Goal: Find contact information: Find contact information

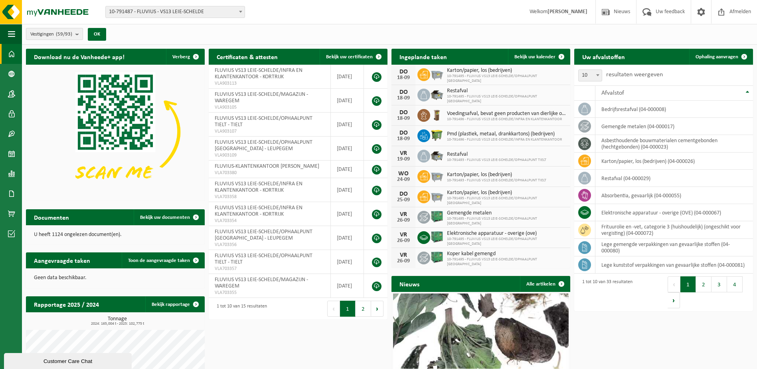
click at [79, 34] on b "submit" at bounding box center [78, 33] width 7 height 11
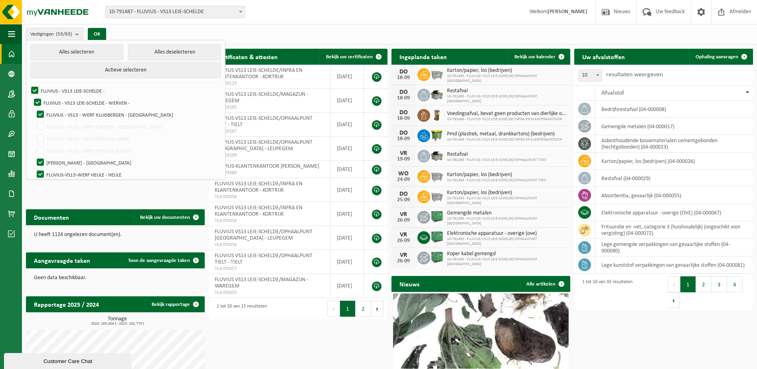
click at [79, 34] on b "submit" at bounding box center [78, 34] width 7 height 12
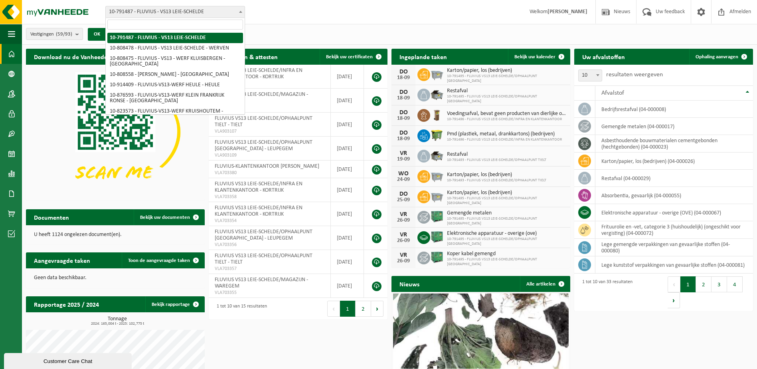
click at [152, 14] on span "10-791487 - FLUVIUS - VS13 LEIE-SCHELDE" at bounding box center [175, 11] width 139 height 11
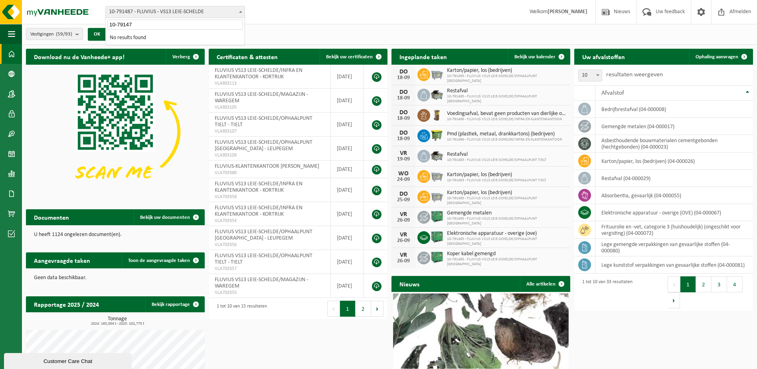
type input "10-791473"
click at [150, 23] on input "10-791473" at bounding box center [175, 25] width 136 height 10
click at [299, 17] on div "Vestiging: 10-791487 - FLUVIUS - VS13 LEIE-SCHELDE 10-808478 - FLUVIUS - VS13 L…" at bounding box center [378, 12] width 757 height 24
click at [8, 91] on link "Contactpersonen" at bounding box center [11, 94] width 22 height 20
